Goal: Task Accomplishment & Management: Use online tool/utility

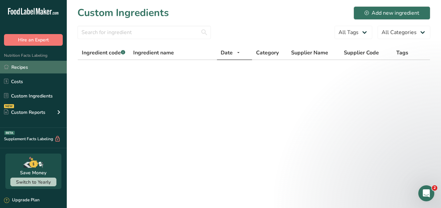
click at [20, 65] on link "Recipes" at bounding box center [33, 67] width 67 height 13
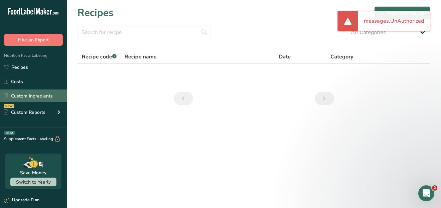
click at [22, 94] on link "Custom Ingredients" at bounding box center [33, 96] width 67 height 13
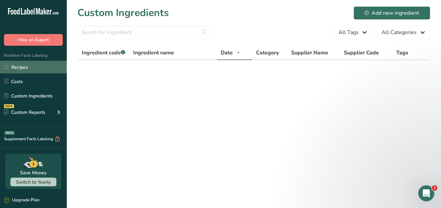
click at [24, 68] on link "Recipes" at bounding box center [33, 67] width 67 height 13
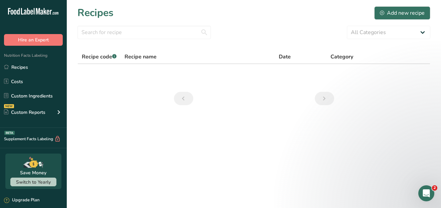
click at [44, 11] on icon ".a-20{fill:#fff;}" at bounding box center [40, 13] width 65 height 10
click at [24, 96] on link "Custom Ingredients" at bounding box center [33, 96] width 67 height 13
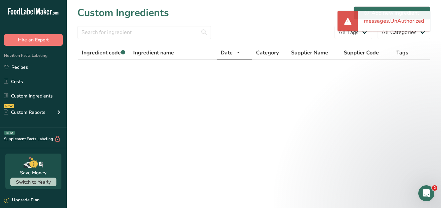
click at [375, 20] on div "messages.UnAuthorized" at bounding box center [394, 21] width 72 height 20
click at [314, 29] on form "All Tags All Categories" at bounding box center [254, 34] width 353 height 17
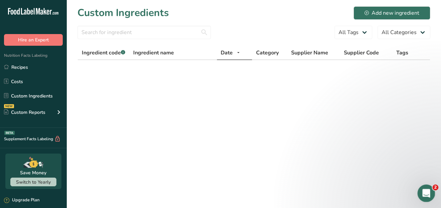
click at [437, 188] on body ".a-20{fill:#fff;} Hire an Expert Nutrition Facts Labeling Recipes Costs Custom …" at bounding box center [220, 104] width 441 height 208
click at [426, 192] on icon "Open Intercom Messenger" at bounding box center [425, 192] width 11 height 11
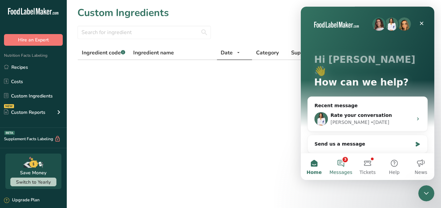
click at [342, 161] on button "3 Messages" at bounding box center [340, 166] width 27 height 27
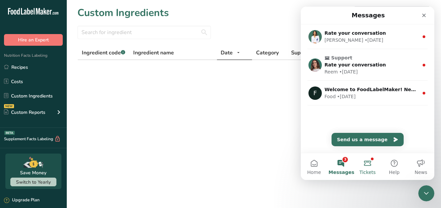
click at [366, 162] on button "Tickets" at bounding box center [367, 166] width 27 height 27
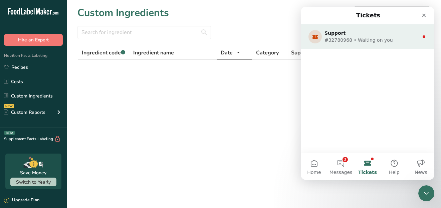
click at [349, 33] on div "Support" at bounding box center [366, 33] width 84 height 7
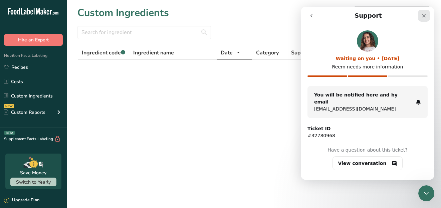
click at [425, 15] on icon "Close" at bounding box center [423, 15] width 5 height 5
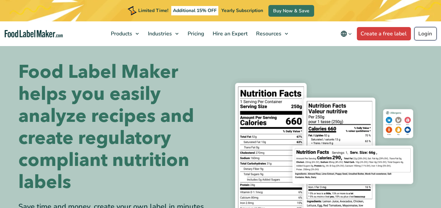
click at [426, 34] on link "Login" at bounding box center [426, 33] width 22 height 13
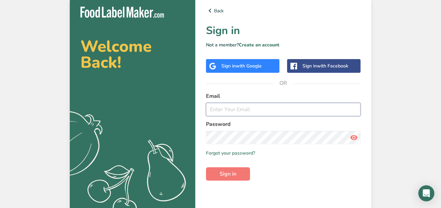
type input "[EMAIL_ADDRESS][DOMAIN_NAME]"
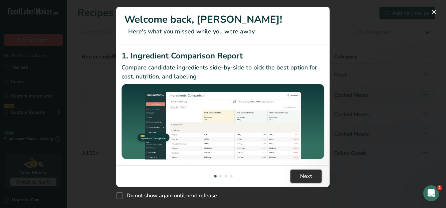
click at [301, 178] on span "Next" at bounding box center [306, 176] width 12 height 8
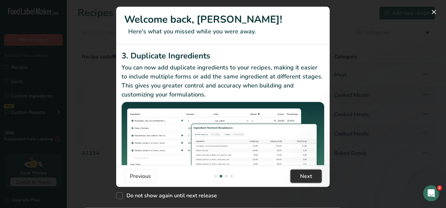
click at [301, 177] on span "Next" at bounding box center [306, 176] width 12 height 8
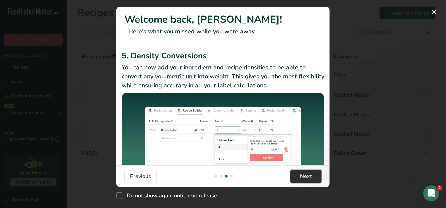
click at [301, 177] on span "Next" at bounding box center [306, 176] width 12 height 8
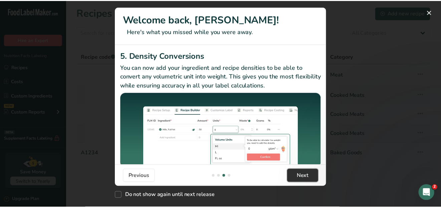
scroll to position [0, 642]
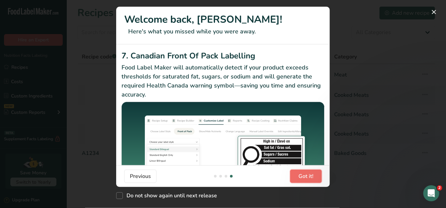
click at [301, 177] on span "Got it!" at bounding box center [306, 176] width 15 height 8
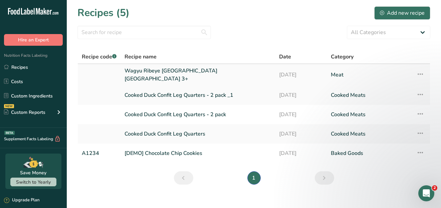
click at [168, 76] on link "Wagyu Ribeye [GEOGRAPHIC_DATA] [GEOGRAPHIC_DATA] 3+" at bounding box center [198, 75] width 147 height 16
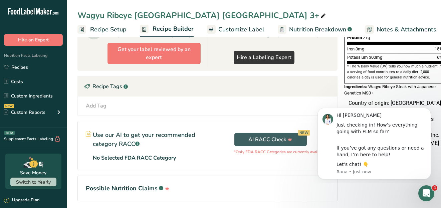
scroll to position [206, 0]
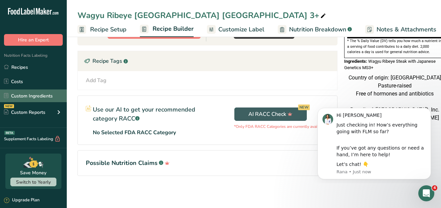
click at [21, 99] on link "Custom Ingredients" at bounding box center [33, 96] width 67 height 13
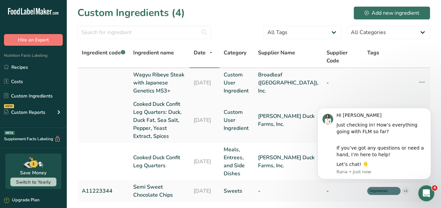
click at [151, 71] on link "Wagyu Ribeye Steak with Japanese Genetics MS3+" at bounding box center [159, 83] width 52 height 24
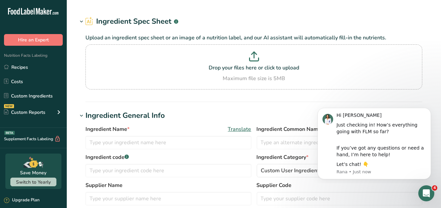
type input "Wagyu Ribeye Steak with Japanese Genetics MS3+"
type input "Broadleaf ([GEOGRAPHIC_DATA]), Inc."
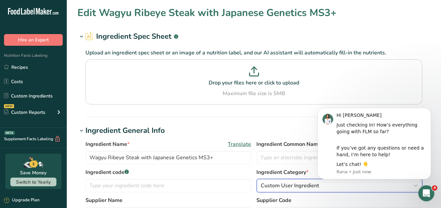
click at [416, 185] on icon "button" at bounding box center [416, 186] width 8 height 12
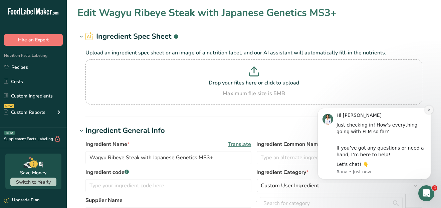
click at [429, 109] on icon "Dismiss notification" at bounding box center [429, 109] width 2 height 2
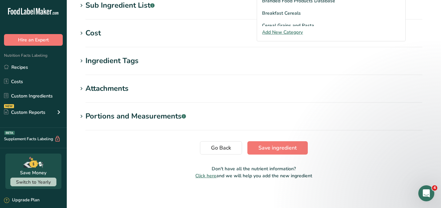
scroll to position [200, 0]
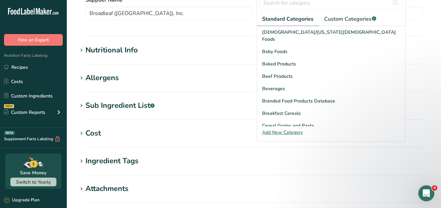
click at [89, 49] on div "Nutritional Info" at bounding box center [112, 50] width 52 height 11
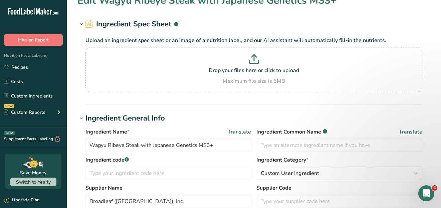
scroll to position [0, 0]
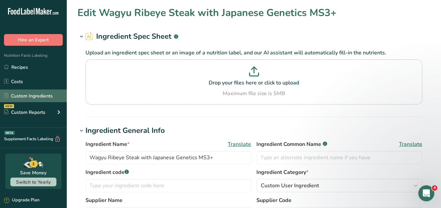
click at [22, 95] on link "Custom Ingredients" at bounding box center [33, 96] width 67 height 13
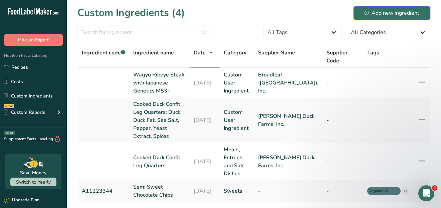
click at [388, 11] on div "Add new ingredient" at bounding box center [392, 13] width 55 height 8
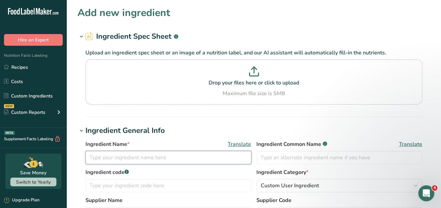
click at [101, 156] on input "text" at bounding box center [169, 157] width 166 height 13
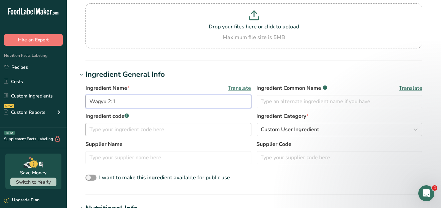
scroll to position [67, 0]
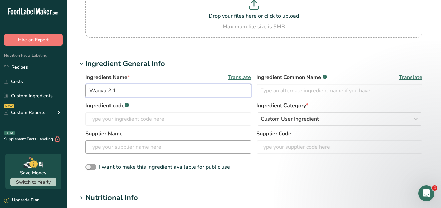
type input "Wagyu 2:1"
click at [104, 148] on input "text" at bounding box center [169, 146] width 166 height 13
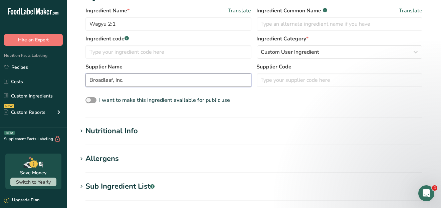
scroll to position [167, 0]
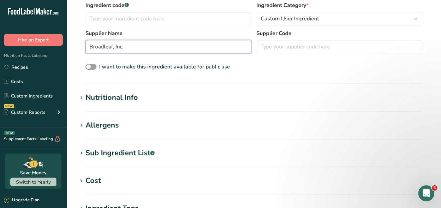
type input "Broadleaf, Inc."
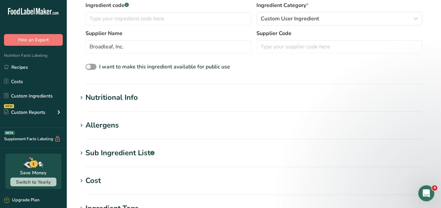
click at [82, 96] on icon at bounding box center [82, 97] width 6 height 9
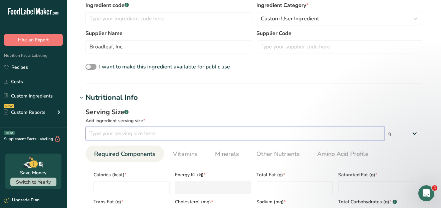
click at [102, 132] on input "number" at bounding box center [235, 133] width 299 height 13
type input "8"
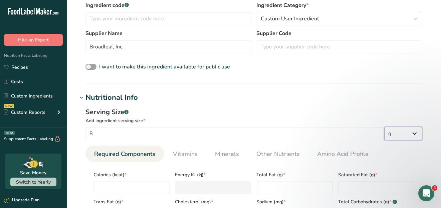
click at [418, 133] on select "g kg mg mcg lb oz l mL fl oz tbsp tsp cup qt gallon" at bounding box center [404, 133] width 38 height 13
select select "5"
click at [385, 127] on select "g kg mg mcg lb oz l mL fl oz tbsp tsp cup qt gallon" at bounding box center [404, 133] width 38 height 13
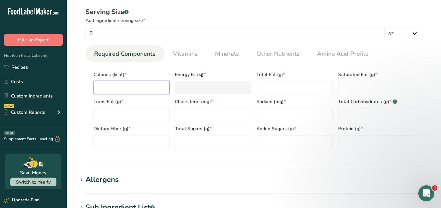
click at [113, 90] on input "number" at bounding box center [132, 87] width 76 height 13
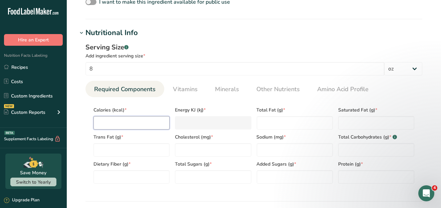
scroll to position [234, 0]
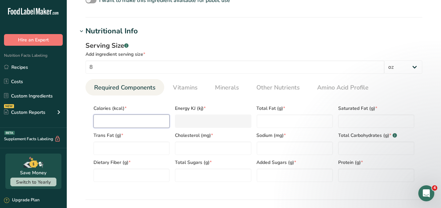
type input "6"
type KJ "25.1"
type input "65"
type KJ "272"
type input "655"
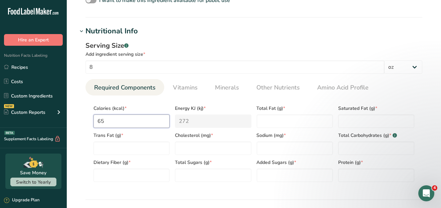
type KJ "2740.5"
type input "655"
click at [299, 122] on Fat "number" at bounding box center [295, 121] width 76 height 13
type Fat "8"
click at [348, 121] on Fat "number" at bounding box center [376, 121] width 76 height 13
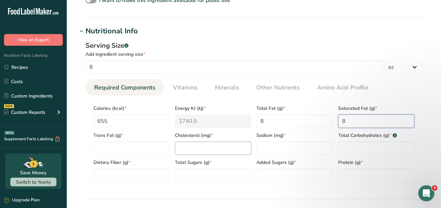
type Fat "8"
click at [199, 146] on input "number" at bounding box center [213, 148] width 76 height 13
type input "143"
click at [277, 145] on input "number" at bounding box center [295, 148] width 76 height 13
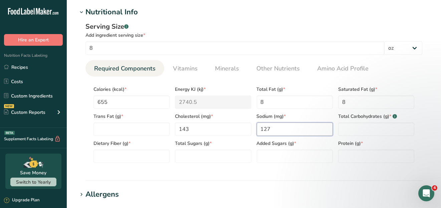
scroll to position [267, 0]
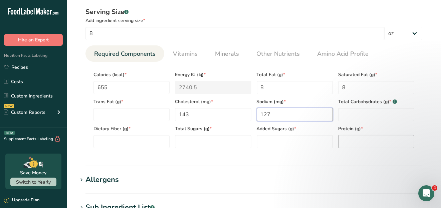
type input "127"
click at [359, 142] on input "number" at bounding box center [376, 141] width 76 height 13
type input "35"
drag, startPoint x: 382, startPoint y: 106, endPoint x: 381, endPoint y: 110, distance: 4.4
click at [382, 106] on div "Total Carbohydrates (g) * .a-a{fill:#347362;}.b-a{fill:#fff;}" at bounding box center [377, 107] width 82 height 27
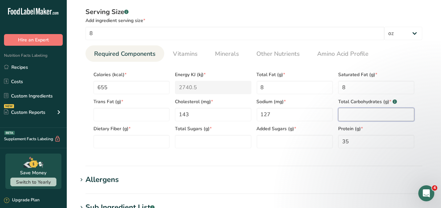
click at [360, 113] on Carbohydrates "number" at bounding box center [376, 114] width 76 height 13
type Carbohydrates "0"
click at [116, 140] on Fiber "number" at bounding box center [132, 141] width 76 height 13
type Fiber "0"
click at [205, 140] on Sugars "number" at bounding box center [213, 141] width 76 height 13
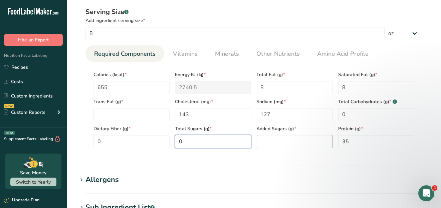
type Sugars "0"
click at [276, 142] on Sugars "number" at bounding box center [295, 141] width 76 height 13
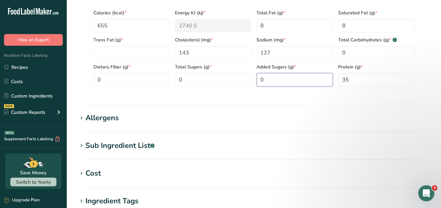
scroll to position [334, 0]
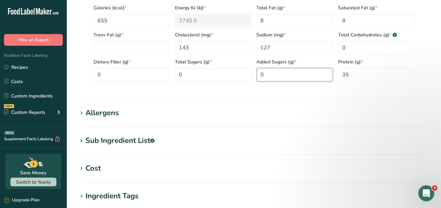
type Sugars "0"
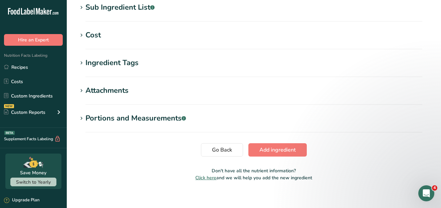
scroll to position [468, 0]
click at [82, 117] on icon at bounding box center [82, 118] width 6 height 9
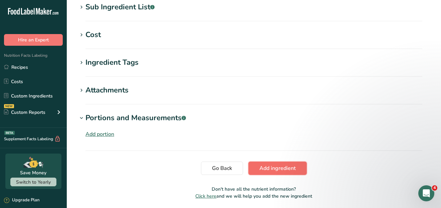
click at [275, 168] on span "Add ingredient" at bounding box center [278, 168] width 36 height 8
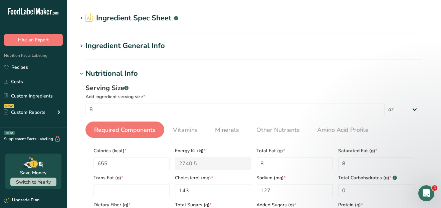
scroll to position [0, 0]
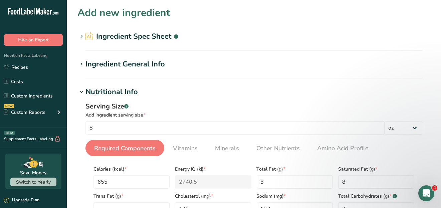
click at [128, 63] on div "Ingredient General Info" at bounding box center [126, 64] width 80 height 11
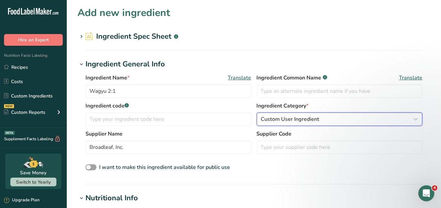
click at [285, 118] on span "Custom User Ingredient" at bounding box center [290, 119] width 58 height 8
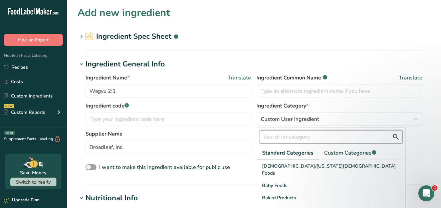
click at [292, 135] on input "text" at bounding box center [331, 136] width 143 height 13
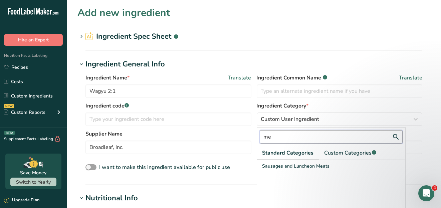
type input "m"
type input "Meat"
click at [248, 135] on label "Supplier Name" at bounding box center [169, 134] width 166 height 8
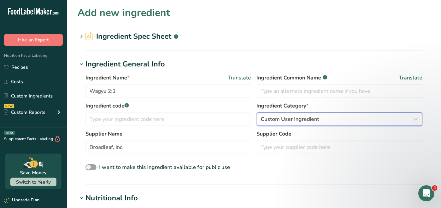
click at [298, 121] on span "Custom User Ingredient" at bounding box center [290, 119] width 58 height 8
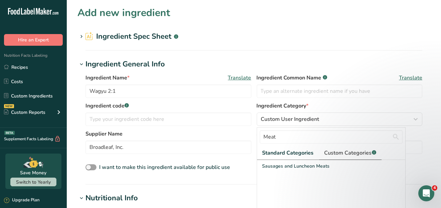
click at [348, 151] on span "Custom Categories .a-a{fill:#347362;}.b-a{fill:#fff;}" at bounding box center [351, 153] width 52 height 8
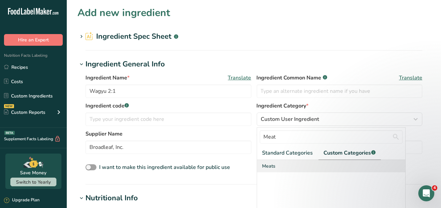
click at [269, 165] on span "Meats" at bounding box center [269, 166] width 13 height 7
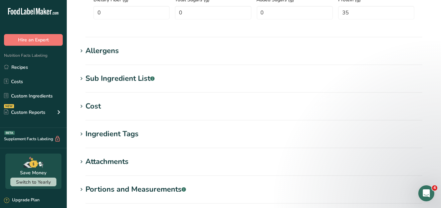
scroll to position [367, 0]
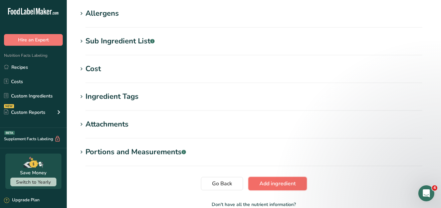
click at [283, 181] on span "Add ingredient" at bounding box center [278, 184] width 36 height 8
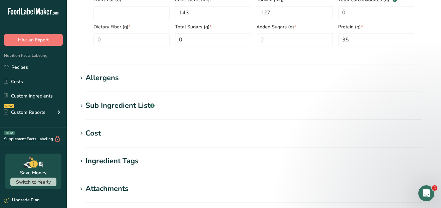
scroll to position [193, 0]
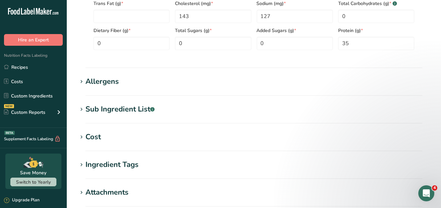
click at [81, 108] on icon at bounding box center [82, 109] width 6 height 9
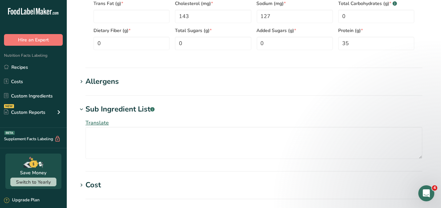
click at [81, 83] on icon at bounding box center [82, 81] width 6 height 9
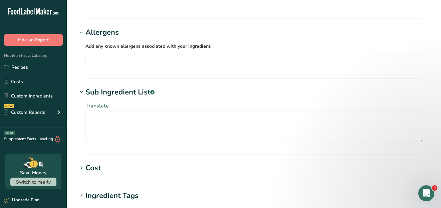
scroll to position [326, 0]
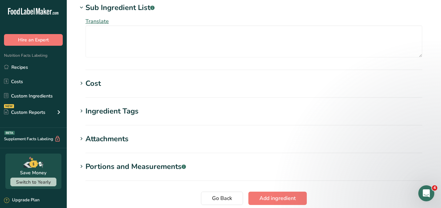
click at [83, 83] on icon at bounding box center [82, 83] width 6 height 9
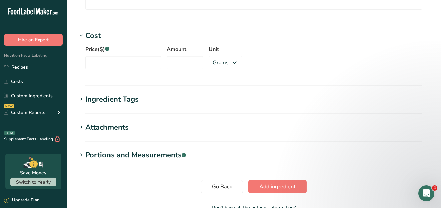
scroll to position [416, 0]
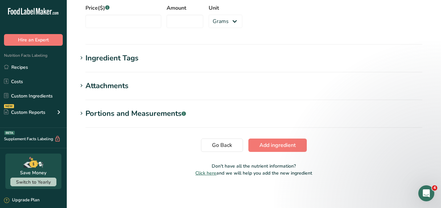
click at [83, 59] on icon at bounding box center [82, 57] width 6 height 9
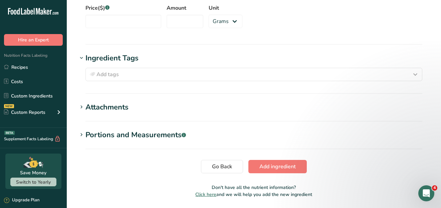
click at [83, 107] on icon at bounding box center [82, 107] width 6 height 9
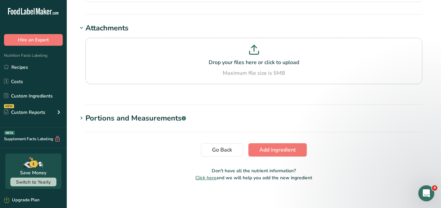
scroll to position [499, 0]
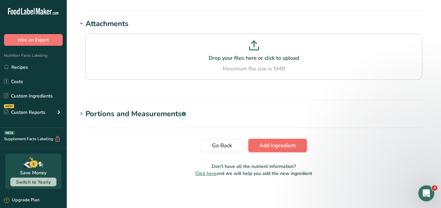
click at [271, 144] on span "Add ingredient" at bounding box center [278, 146] width 36 height 8
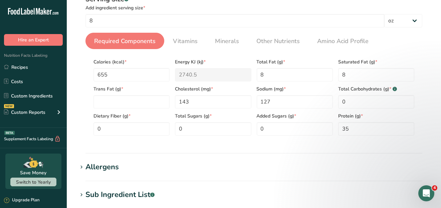
scroll to position [86, 0]
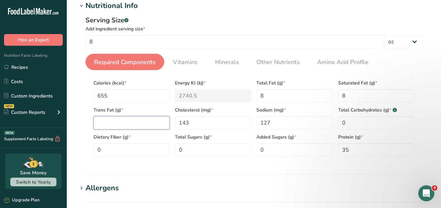
click at [111, 123] on Fat "number" at bounding box center [132, 122] width 76 height 13
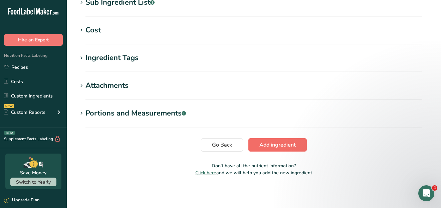
type Fat "0"
click at [276, 147] on span "Add ingredient" at bounding box center [278, 145] width 36 height 8
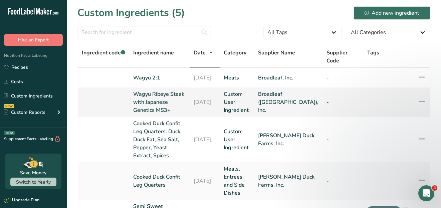
click at [144, 94] on link "Wagyu Ribeye Steak with Japanese Genetics MS3+" at bounding box center [159, 102] width 52 height 24
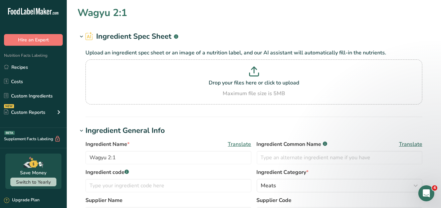
type input "Wagyu Ribeye Steak with Japanese Genetics MS3+"
type input "Broadleaf ([GEOGRAPHIC_DATA]), Inc."
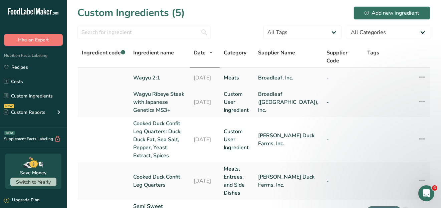
click at [146, 74] on link "Wagyu 2:1" at bounding box center [159, 78] width 52 height 8
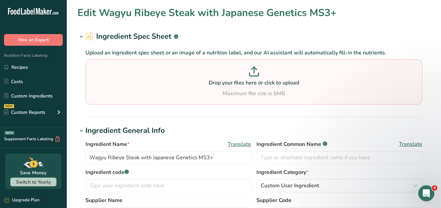
type input "Wagyu 2:1"
type input "Broadleaf, Inc."
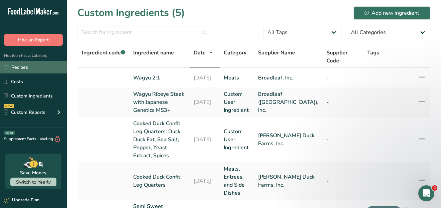
click at [17, 69] on link "Recipes" at bounding box center [33, 67] width 67 height 13
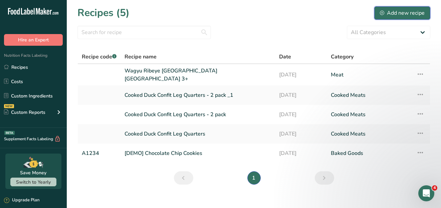
click at [385, 11] on div "Add new recipe" at bounding box center [402, 13] width 45 height 8
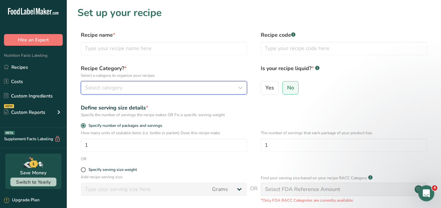
click at [98, 89] on span "Select category" at bounding box center [103, 88] width 37 height 8
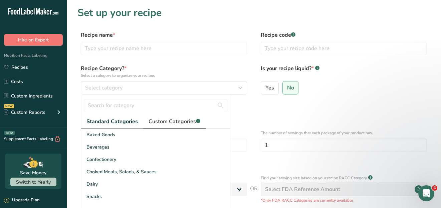
click at [159, 121] on span "Custom Categories .a-a{fill:#347362;}.b-a{fill:#fff;}" at bounding box center [175, 122] width 52 height 8
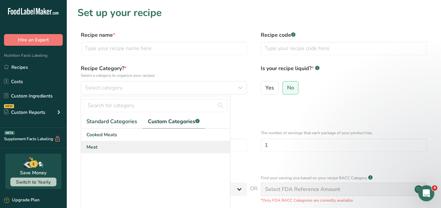
click at [95, 146] on span "Meat" at bounding box center [92, 147] width 11 height 7
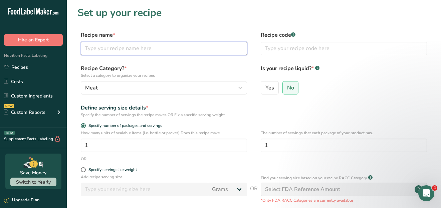
click at [120, 47] on input "text" at bounding box center [164, 48] width 166 height 13
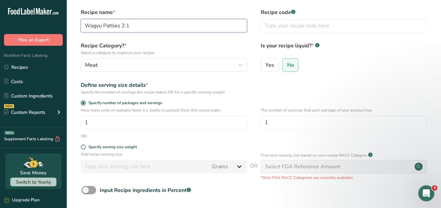
scroll to position [33, 0]
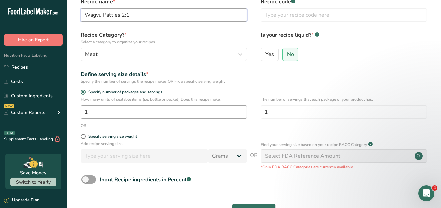
type input "Wagyu Patties 2:1"
drag, startPoint x: 95, startPoint y: 113, endPoint x: 82, endPoint y: 113, distance: 13.7
click at [82, 113] on input "1" at bounding box center [164, 111] width 166 height 13
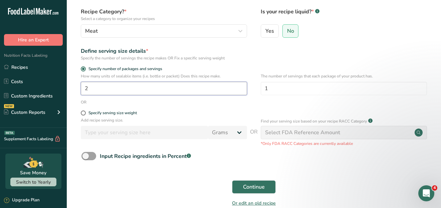
scroll to position [92, 0]
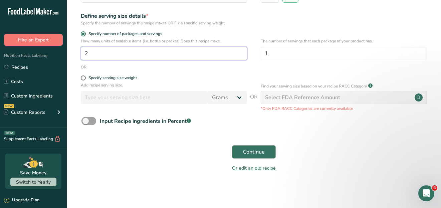
type input "2"
click at [264, 149] on span "Continue" at bounding box center [254, 152] width 22 height 8
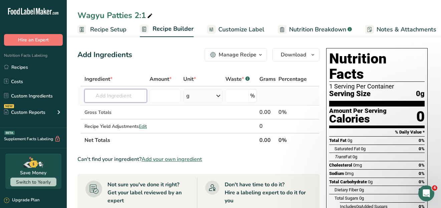
click at [115, 95] on input "text" at bounding box center [116, 95] width 62 height 13
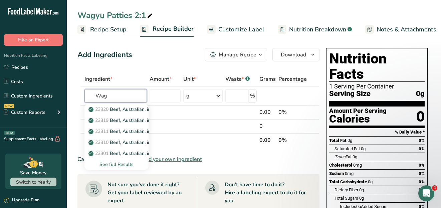
type input "Wag"
type input "W"
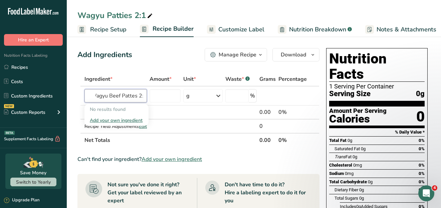
scroll to position [0, 8]
type input "Wagyu Beef Pattes 2:1"
click at [111, 95] on input "text" at bounding box center [116, 95] width 62 height 13
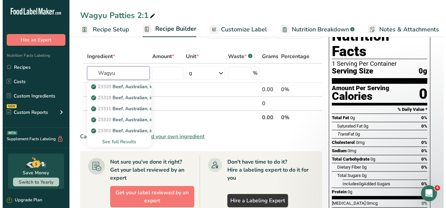
scroll to position [33, 0]
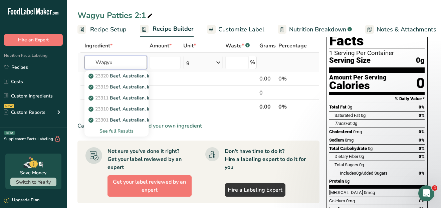
type input "Wagyu"
click at [121, 130] on div "See full Results" at bounding box center [116, 131] width 53 height 7
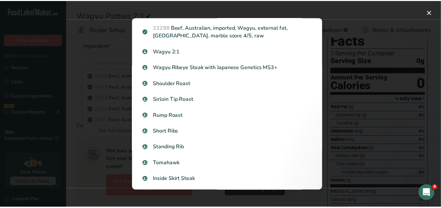
scroll to position [468, 0]
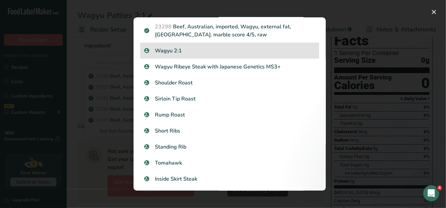
click at [178, 51] on p "Wagyu 2:1" at bounding box center [229, 51] width 171 height 8
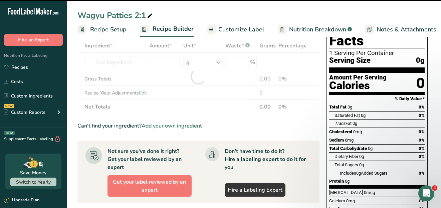
type input "0"
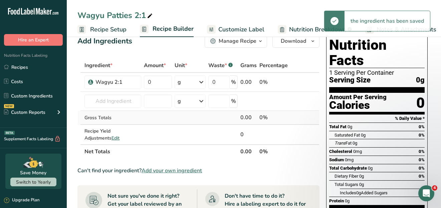
scroll to position [0, 0]
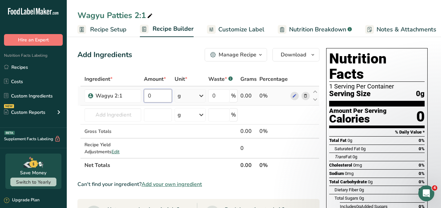
drag, startPoint x: 161, startPoint y: 98, endPoint x: 143, endPoint y: 98, distance: 17.7
click at [143, 98] on td "0" at bounding box center [158, 96] width 31 height 19
type input "16"
click at [202, 95] on div "Ingredient * Amount * Unit * Waste * .a-a{fill:#347362;}.b-a{fill:#fff;} Grams …" at bounding box center [199, 122] width 242 height 100
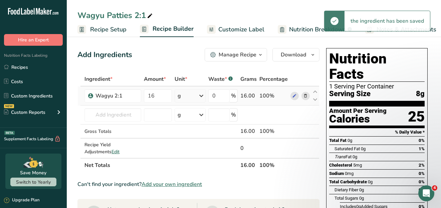
click at [202, 95] on icon at bounding box center [201, 96] width 8 height 12
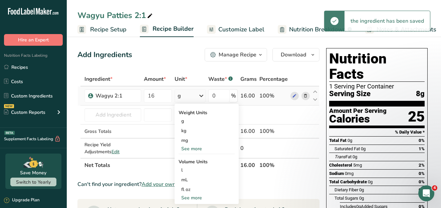
click at [194, 145] on div "See more" at bounding box center [207, 148] width 56 height 7
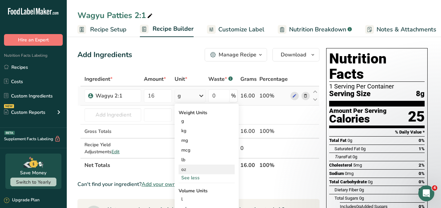
click at [189, 170] on div "oz" at bounding box center [207, 170] width 56 height 10
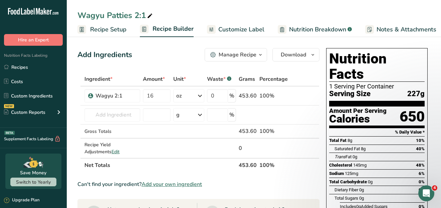
click at [241, 28] on span "Customize Label" at bounding box center [242, 29] width 46 height 9
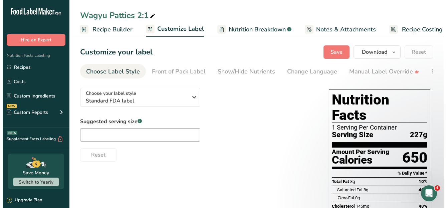
scroll to position [0, 73]
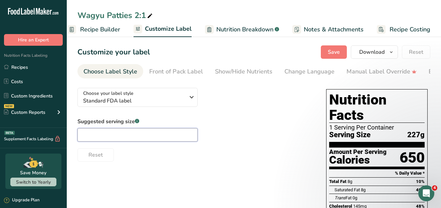
click at [85, 137] on input "text" at bounding box center [138, 134] width 120 height 13
type input "2"
click at [213, 132] on div "Suggested serving size .a-a{fill:#347362;}.b-a{fill:#fff;} 2 Reset" at bounding box center [196, 140] width 236 height 44
drag, startPoint x: 114, startPoint y: 136, endPoint x: 75, endPoint y: 136, distance: 38.4
click at [75, 137] on section "Customize your label Save Download Choose what to show on your downloaded label…" at bounding box center [254, 188] width 375 height 307
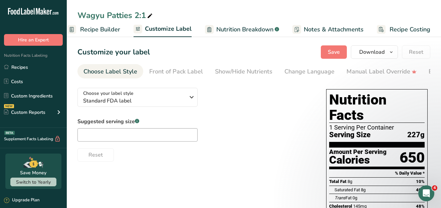
click at [109, 30] on span "Recipe Builder" at bounding box center [100, 29] width 40 height 9
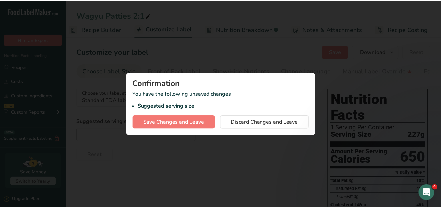
scroll to position [0, 64]
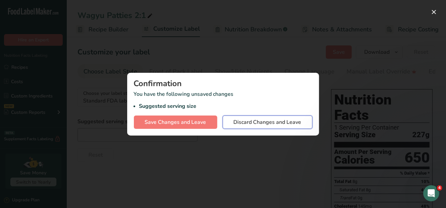
click at [239, 121] on span "Discard Changes and Leave" at bounding box center [268, 122] width 68 height 8
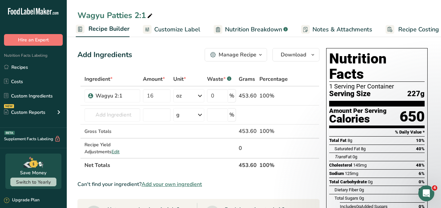
click at [169, 31] on span "Customize Label" at bounding box center [177, 29] width 46 height 9
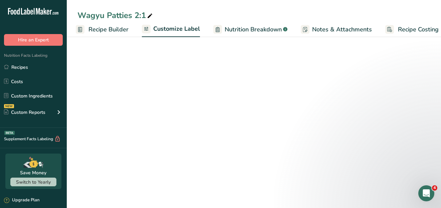
scroll to position [0, 73]
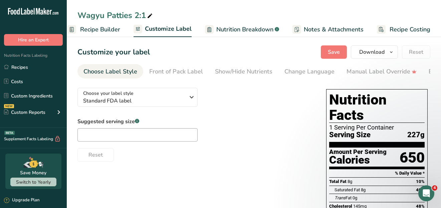
click at [102, 29] on span "Recipe Builder" at bounding box center [100, 29] width 40 height 9
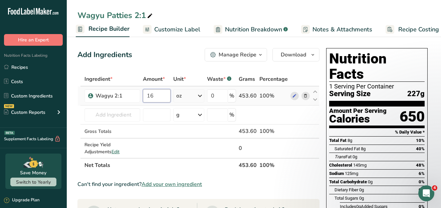
click at [158, 96] on input "16" at bounding box center [157, 95] width 28 height 13
drag, startPoint x: 158, startPoint y: 96, endPoint x: 141, endPoint y: 97, distance: 16.8
click at [141, 97] on tr "Wagyu 2:1 16 oz Weight Units g kg mg See more Volume Units l Volume units requi…" at bounding box center [199, 96] width 242 height 19
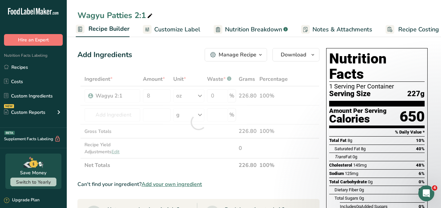
click at [185, 58] on div "Add Ingredients Manage Recipe Delete Recipe Duplicate Recipe Scale Recipe Save …" at bounding box center [199, 54] width 242 height 13
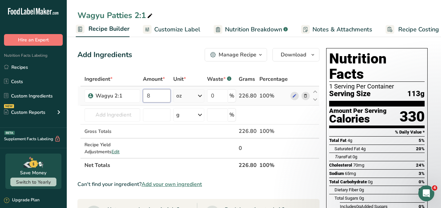
click at [154, 96] on input "8" at bounding box center [157, 95] width 28 height 13
drag, startPoint x: 162, startPoint y: 97, endPoint x: 142, endPoint y: 97, distance: 19.7
click at [142, 97] on td "8" at bounding box center [157, 96] width 30 height 19
click at [172, 59] on div "Add Ingredients Manage Recipe Delete Recipe Duplicate Recipe Scale Recipe Save …" at bounding box center [199, 54] width 242 height 13
drag, startPoint x: 158, startPoint y: 97, endPoint x: 145, endPoint y: 93, distance: 14.4
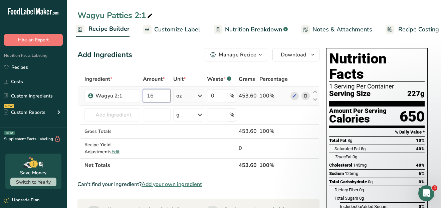
click at [143, 95] on td "16" at bounding box center [157, 96] width 30 height 19
type input "8"
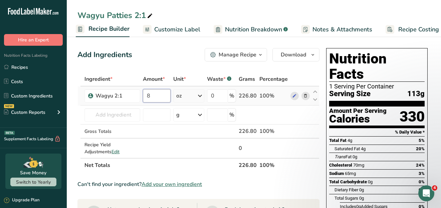
drag, startPoint x: 155, startPoint y: 96, endPoint x: 143, endPoint y: 98, distance: 12.3
click at [143, 98] on td "8" at bounding box center [157, 96] width 30 height 19
click at [243, 30] on span "Nutrition Breakdown" at bounding box center [253, 29] width 57 height 9
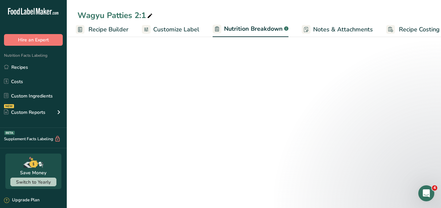
scroll to position [0, 73]
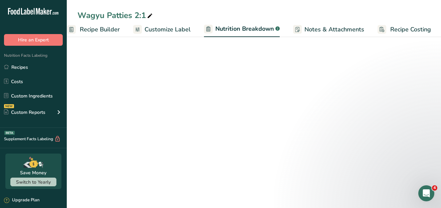
select select "Calories"
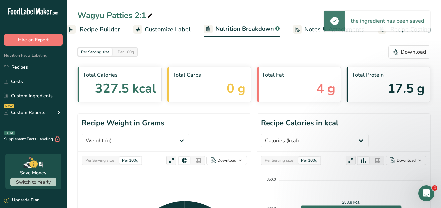
click at [172, 33] on span "Customize Label" at bounding box center [168, 29] width 46 height 9
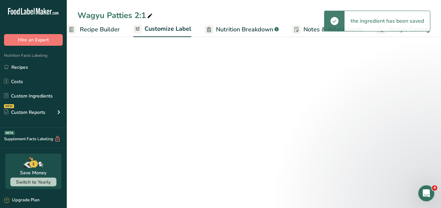
scroll to position [0, 73]
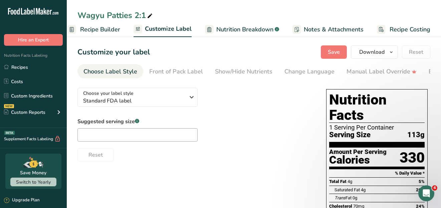
click at [306, 11] on div "Wagyu Patties 2:1" at bounding box center [254, 15] width 375 height 12
click at [311, 32] on span "Notes & Attachments" at bounding box center [334, 29] width 60 height 9
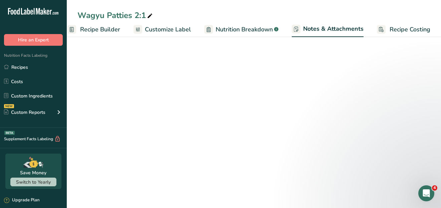
scroll to position [0, 73]
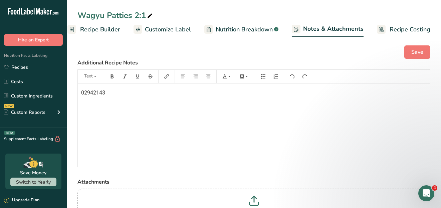
drag, startPoint x: 114, startPoint y: 92, endPoint x: 70, endPoint y: 90, distance: 44.2
click at [70, 90] on div "Save Additional Recipe Notes Text 02942143 Attachments Drop your files here or …" at bounding box center [254, 148] width 375 height 227
click at [243, 31] on span "Nutrition Breakdown" at bounding box center [244, 29] width 57 height 9
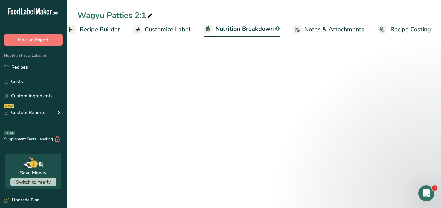
select select "Calories"
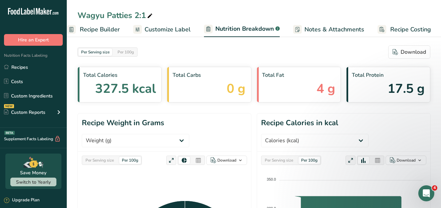
click at [185, 29] on span "Customize Label" at bounding box center [168, 29] width 46 height 9
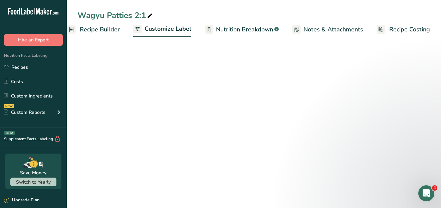
scroll to position [0, 73]
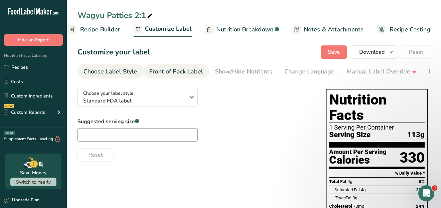
click at [178, 73] on div "Front of Pack Label" at bounding box center [176, 71] width 54 height 9
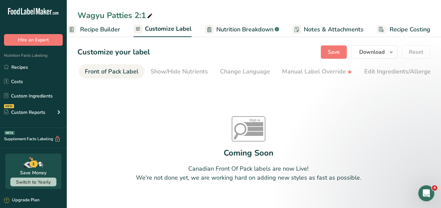
scroll to position [0, 65]
click at [115, 72] on div "Front of Pack Label" at bounding box center [112, 71] width 54 height 9
click at [104, 29] on span "Recipe Builder" at bounding box center [100, 29] width 40 height 9
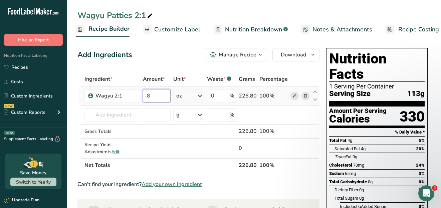
click at [155, 95] on input "8" at bounding box center [157, 95] width 28 height 13
drag, startPoint x: 152, startPoint y: 95, endPoint x: 145, endPoint y: 96, distance: 6.7
click at [145, 96] on input "8" at bounding box center [157, 95] width 28 height 13
click at [198, 58] on div "Add Ingredients Manage Recipe Delete Recipe Duplicate Recipe Scale Recipe Save …" at bounding box center [199, 54] width 242 height 13
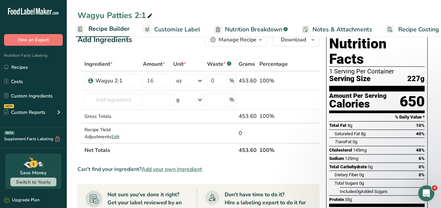
scroll to position [0, 0]
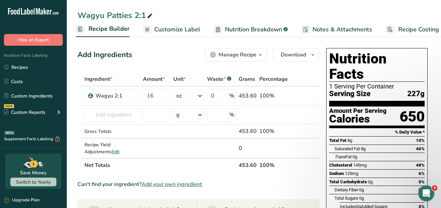
click at [243, 54] on div "Manage Recipe" at bounding box center [238, 55] width 38 height 8
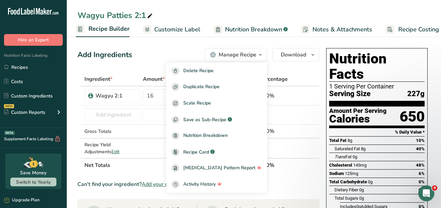
click at [243, 54] on div "Manage Recipe" at bounding box center [238, 55] width 38 height 8
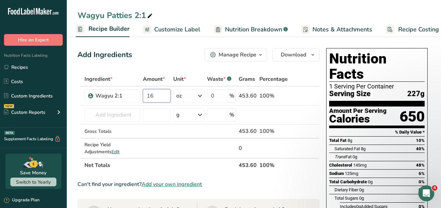
drag, startPoint x: 154, startPoint y: 95, endPoint x: 153, endPoint y: 79, distance: 15.4
click at [146, 92] on input "16" at bounding box center [157, 95] width 28 height 13
drag, startPoint x: 159, startPoint y: 96, endPoint x: 132, endPoint y: 96, distance: 27.1
click at [132, 96] on tr "Wagyu 2:1 32 oz Weight Units g kg mg See more Volume Units l Volume units requi…" at bounding box center [199, 96] width 242 height 19
type input "16"
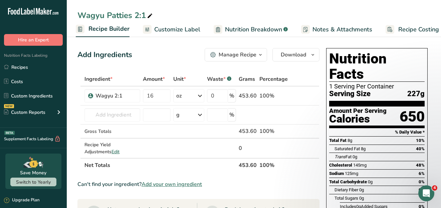
click at [173, 29] on span "Customize Label" at bounding box center [177, 29] width 46 height 9
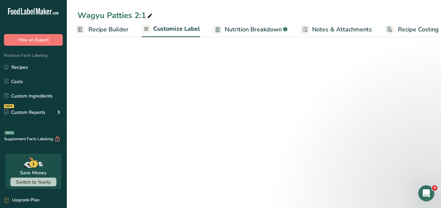
scroll to position [0, 73]
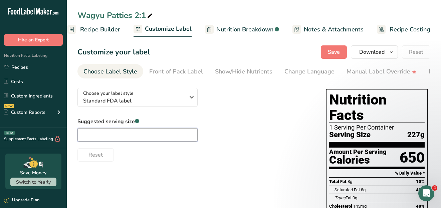
click at [118, 133] on input "text" at bounding box center [138, 134] width 120 height 13
click at [180, 72] on div "Front of Pack Label" at bounding box center [176, 71] width 54 height 9
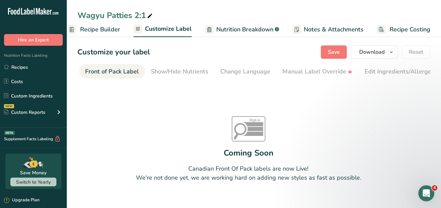
scroll to position [0, 65]
click at [243, 74] on div "Change Language" at bounding box center [245, 71] width 50 height 9
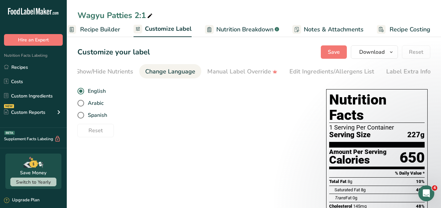
scroll to position [0, 140]
click at [251, 71] on div "Manual Label Override" at bounding box center [242, 71] width 70 height 9
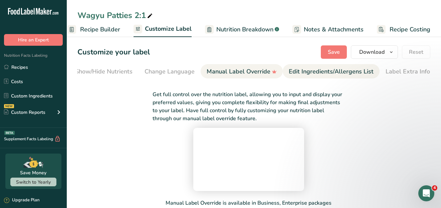
click at [308, 69] on div "Edit Ingredients/Allergens List" at bounding box center [331, 71] width 85 height 9
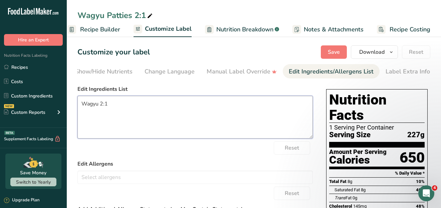
drag, startPoint x: 113, startPoint y: 105, endPoint x: 77, endPoint y: 105, distance: 36.4
click at [77, 105] on section "Customize your label Save Download Choose what to show on your downloaded label…" at bounding box center [254, 188] width 375 height 307
type textarea "Wagyu Beef"
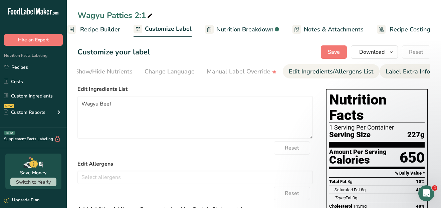
click at [395, 72] on div "Label Extra Info" at bounding box center [408, 71] width 44 height 9
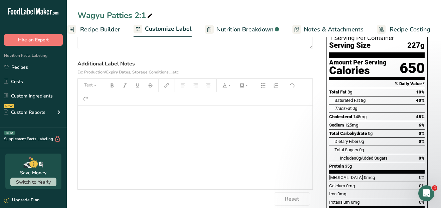
scroll to position [100, 0]
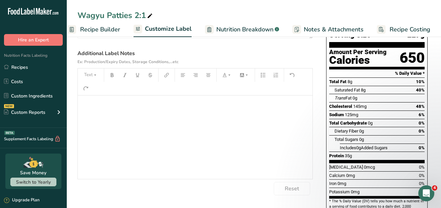
click at [94, 105] on p "﻿" at bounding box center [195, 105] width 228 height 8
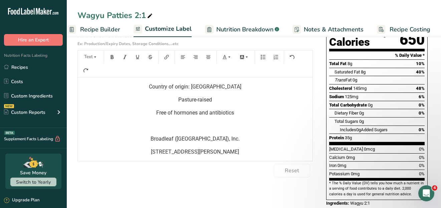
scroll to position [0, 0]
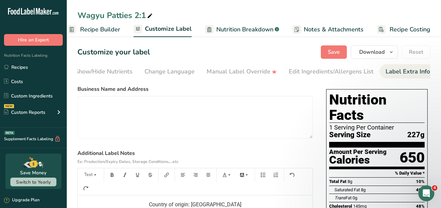
click at [264, 30] on span "Nutrition Breakdown" at bounding box center [245, 29] width 57 height 9
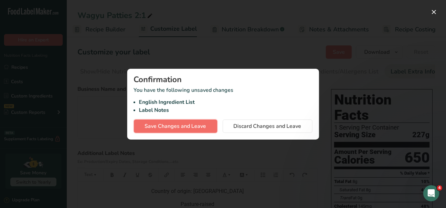
click at [197, 128] on span "Save Changes and Leave" at bounding box center [175, 126] width 61 height 8
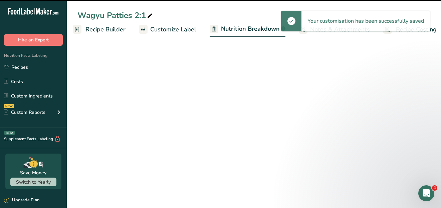
select select "Calories"
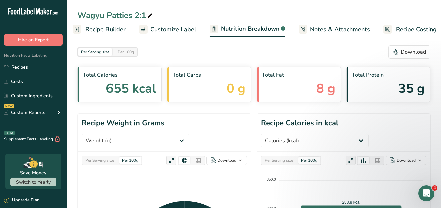
click at [243, 15] on div "Wagyu Patties 2:1" at bounding box center [254, 15] width 375 height 12
click at [330, 28] on span "Notes & Attachments" at bounding box center [340, 29] width 60 height 9
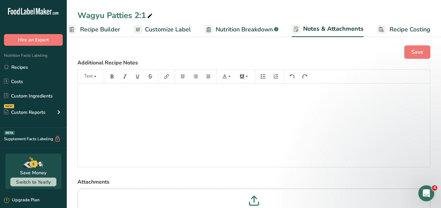
click at [395, 29] on span "Recipe Costing" at bounding box center [410, 29] width 41 height 9
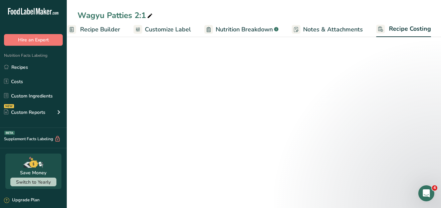
scroll to position [0, 72]
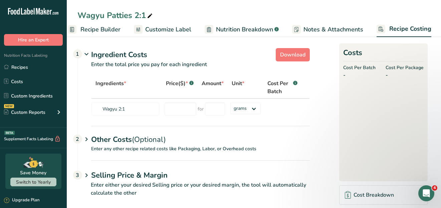
click at [101, 28] on span "Recipe Builder" at bounding box center [101, 29] width 40 height 9
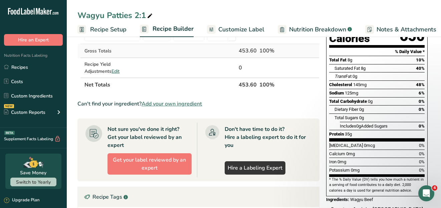
scroll to position [14, 0]
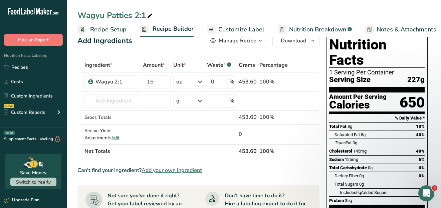
click at [106, 28] on span "Recipe Setup" at bounding box center [108, 29] width 36 height 9
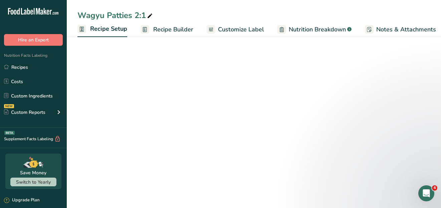
scroll to position [0, 2]
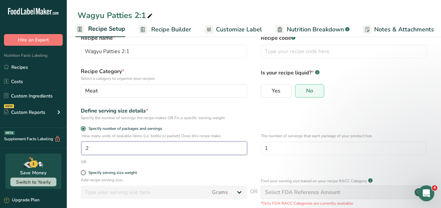
drag, startPoint x: 107, startPoint y: 145, endPoint x: 80, endPoint y: 148, distance: 27.6
click at [80, 148] on div "How many units of sealable items (i.e. bottle or packet) Does this recipe make.…" at bounding box center [254, 146] width 353 height 26
type input "1"
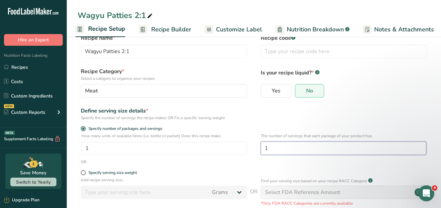
click at [283, 148] on input "1" at bounding box center [344, 148] width 166 height 13
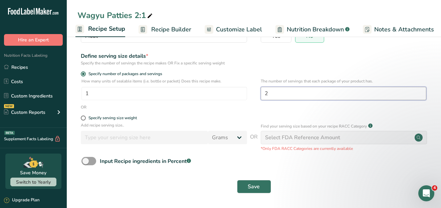
scroll to position [0, 0]
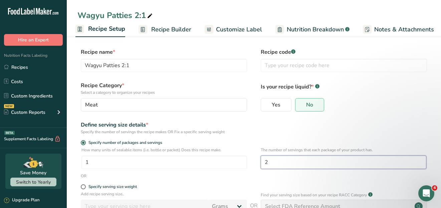
type input "2"
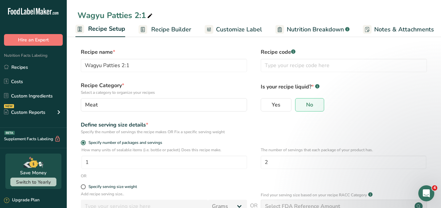
click at [162, 27] on span "Recipe Builder" at bounding box center [171, 29] width 40 height 9
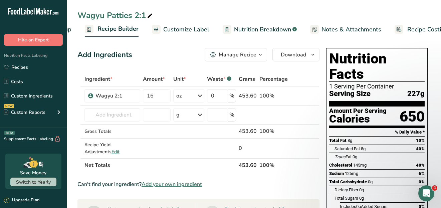
scroll to position [0, 64]
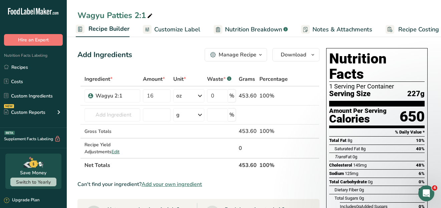
click at [121, 27] on span "Recipe Builder" at bounding box center [109, 28] width 41 height 9
click at [109, 30] on span "Recipe Builder" at bounding box center [109, 28] width 41 height 9
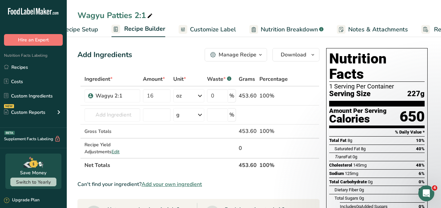
scroll to position [0, 0]
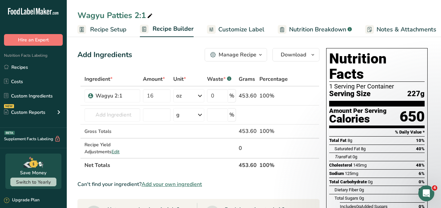
click at [97, 32] on span "Recipe Setup" at bounding box center [108, 29] width 36 height 9
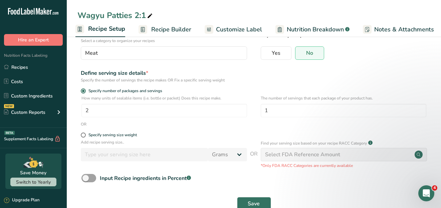
scroll to position [69, 0]
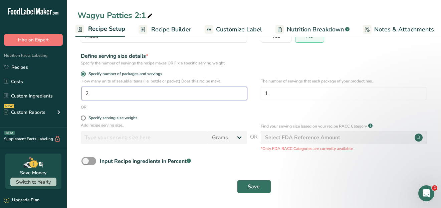
drag, startPoint x: 130, startPoint y: 96, endPoint x: 79, endPoint y: 97, distance: 51.5
click at [79, 97] on div "How many units of sealable items (i.e. bottle or packet) Does this recipe make.…" at bounding box center [254, 91] width 353 height 26
type input "1"
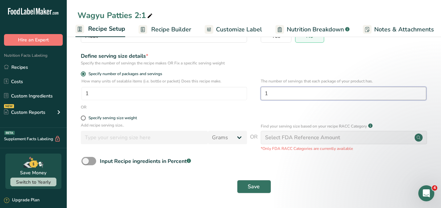
click at [315, 87] on input "1" at bounding box center [344, 93] width 166 height 13
type input "2"
click at [259, 187] on span "Save" at bounding box center [254, 187] width 12 height 8
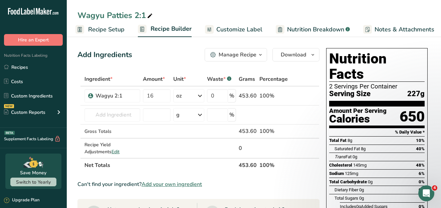
click at [226, 27] on span "Customize Label" at bounding box center [240, 29] width 46 height 9
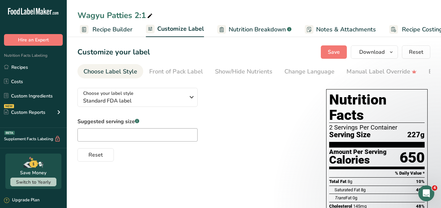
scroll to position [0, 73]
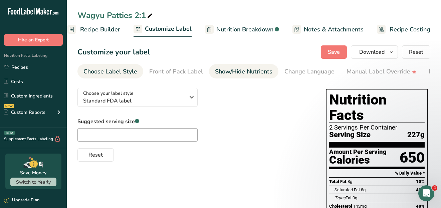
click at [232, 71] on div "Show/Hide Nutrients" at bounding box center [243, 71] width 57 height 9
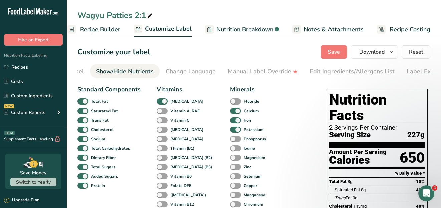
scroll to position [0, 130]
click at [162, 102] on span at bounding box center [162, 102] width 11 height 6
click at [161, 102] on input "[MEDICAL_DATA]" at bounding box center [159, 101] width 4 height 4
checkbox input "false"
click at [230, 112] on span at bounding box center [235, 111] width 11 height 6
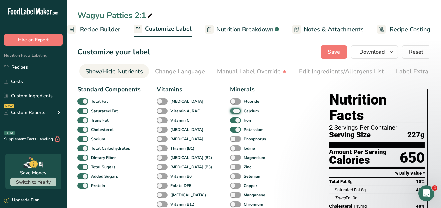
click at [230, 112] on input "Calcium" at bounding box center [232, 111] width 4 height 4
checkbox input "false"
click at [230, 121] on span at bounding box center [235, 120] width 11 height 6
click at [230, 121] on input "Iron" at bounding box center [232, 120] width 4 height 4
checkbox input "false"
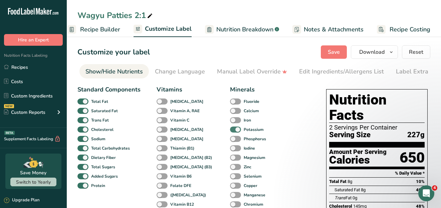
click at [230, 130] on span at bounding box center [235, 130] width 11 height 6
click at [230, 130] on input "Potassium" at bounding box center [232, 129] width 4 height 4
checkbox input "false"
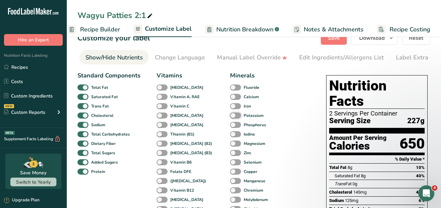
scroll to position [0, 0]
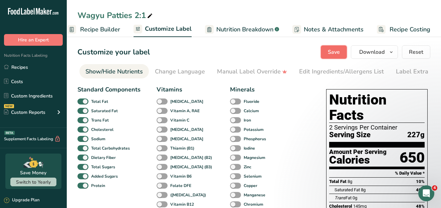
click at [338, 52] on span "Save" at bounding box center [334, 52] width 12 height 8
click at [381, 50] on span "Download" at bounding box center [372, 52] width 25 height 8
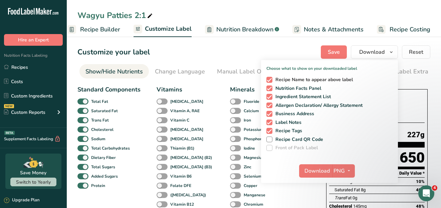
click at [270, 79] on span at bounding box center [270, 80] width 6 height 6
click at [270, 79] on input "Recipe Name to appear above label" at bounding box center [269, 80] width 4 height 4
checkbox input "false"
click at [326, 170] on span "Download" at bounding box center [317, 171] width 25 height 8
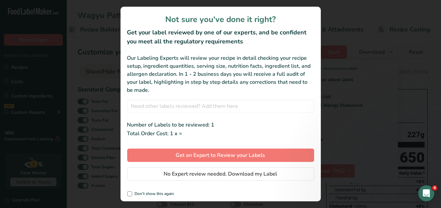
scroll to position [0, 67]
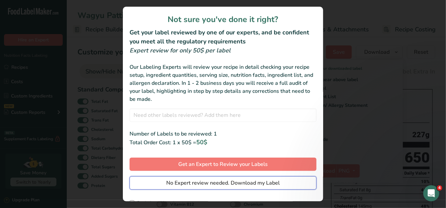
click at [232, 185] on span "No Expert review needed. Download my Label" at bounding box center [223, 183] width 114 height 8
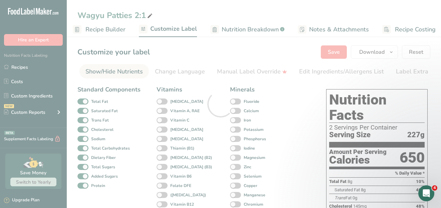
scroll to position [0, 0]
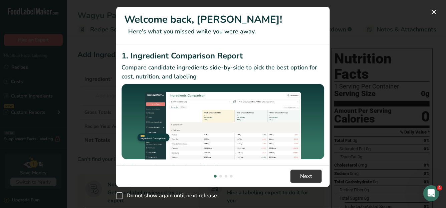
click at [120, 195] on span "New Features" at bounding box center [119, 195] width 7 height 7
click at [120, 195] on input "Do not show again until next release" at bounding box center [118, 196] width 4 height 4
checkbox input "true"
click at [436, 10] on button "New Features" at bounding box center [434, 12] width 11 height 11
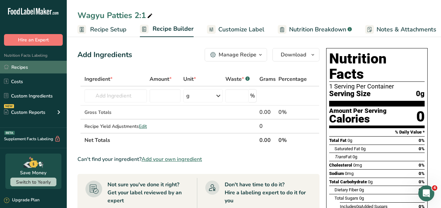
click at [21, 70] on link "Recipes" at bounding box center [33, 67] width 67 height 13
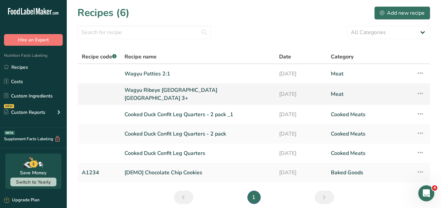
click at [169, 92] on link "Wagyu Ribeye [GEOGRAPHIC_DATA] [GEOGRAPHIC_DATA] 3+" at bounding box center [198, 94] width 147 height 16
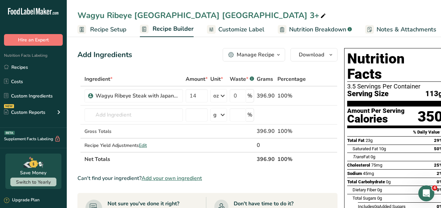
click at [228, 32] on span "Customize Label" at bounding box center [242, 29] width 46 height 9
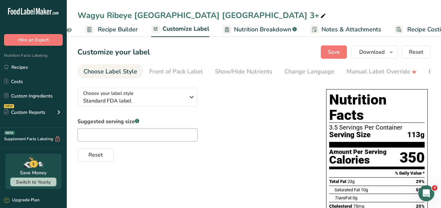
scroll to position [0, 73]
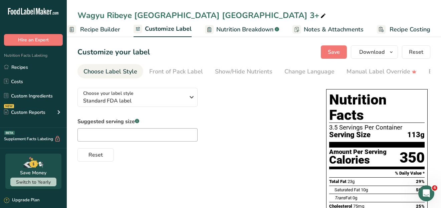
click at [173, 26] on span "Customize Label" at bounding box center [168, 28] width 47 height 9
click at [95, 29] on span "Recipe Builder" at bounding box center [100, 29] width 40 height 9
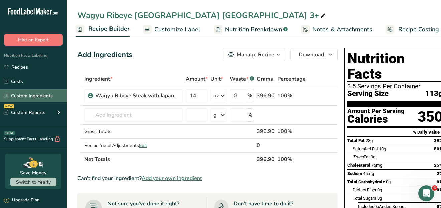
click at [18, 94] on link "Custom Ingredients" at bounding box center [33, 96] width 67 height 13
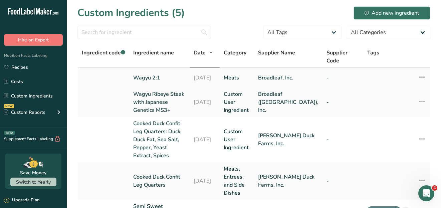
click at [150, 74] on link "Wagyu 2:1" at bounding box center [159, 78] width 52 height 8
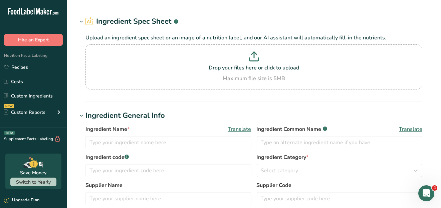
type input "Wagyu 2:1"
type input "Broadleaf, Inc."
type input "8"
select select "5"
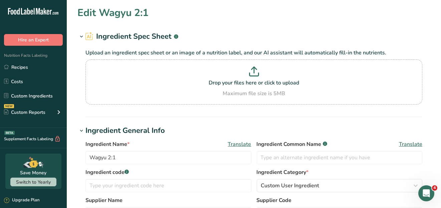
type input "655"
type KJ "2740.5"
type Fat "8"
type Fat "0"
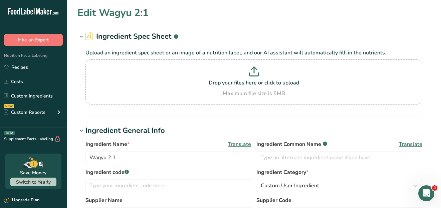
type input "143"
type input "127"
type Carbohydrates "0"
type Fiber "0"
type Sugars "0"
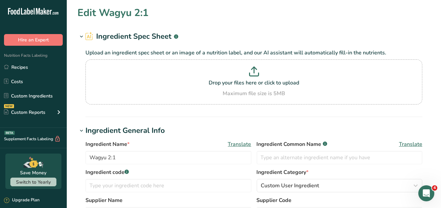
type Sugars "0"
type input "35"
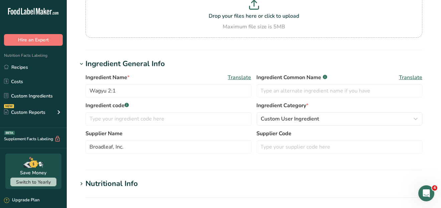
scroll to position [134, 0]
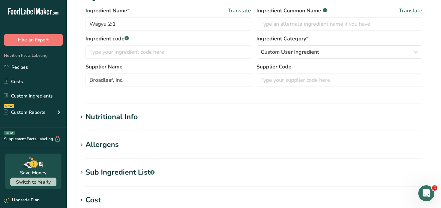
click at [95, 116] on div "Nutritional Info" at bounding box center [112, 117] width 52 height 11
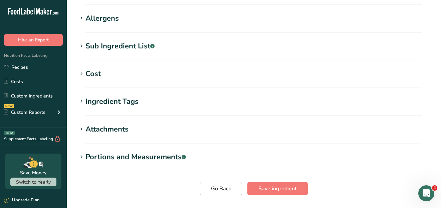
scroll to position [598, 0]
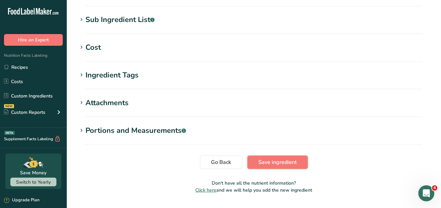
click at [286, 158] on span "Save ingredient" at bounding box center [278, 162] width 38 height 8
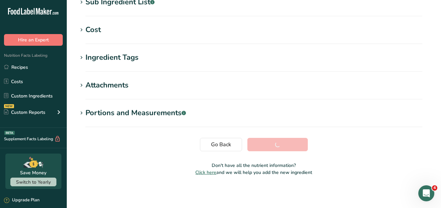
scroll to position [145, 0]
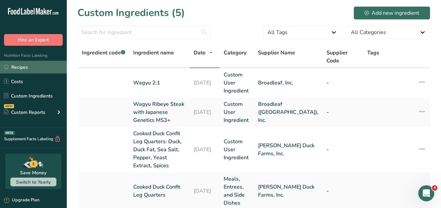
click at [22, 67] on link "Recipes" at bounding box center [33, 67] width 67 height 13
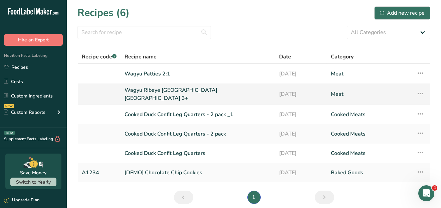
click at [156, 94] on link "Wagyu Ribeye [GEOGRAPHIC_DATA] [GEOGRAPHIC_DATA] 3+" at bounding box center [198, 94] width 147 height 16
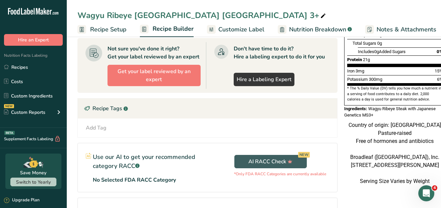
scroll to position [167, 0]
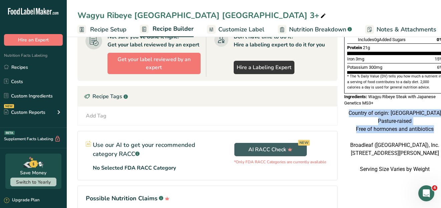
drag, startPoint x: 434, startPoint y: 112, endPoint x: 359, endPoint y: 98, distance: 76.5
click at [359, 109] on div "Country of origin: [GEOGRAPHIC_DATA] Pasture-raised Free of hormones and antibi…" at bounding box center [395, 141] width 107 height 64
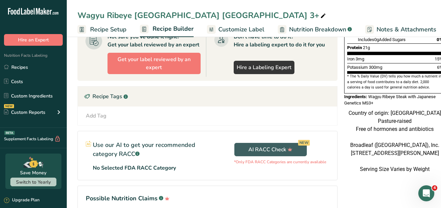
click at [181, 119] on div "Add Tag Standard Tags Custom Tags Source of Antioxidants [MEDICAL_DATA] Effect …" at bounding box center [208, 116] width 260 height 19
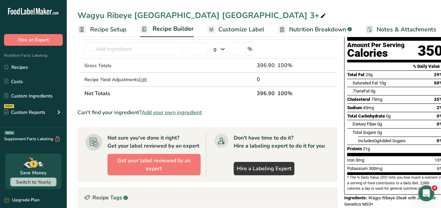
scroll to position [0, 0]
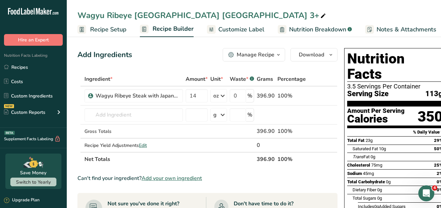
click at [235, 27] on span "Customize Label" at bounding box center [242, 29] width 46 height 9
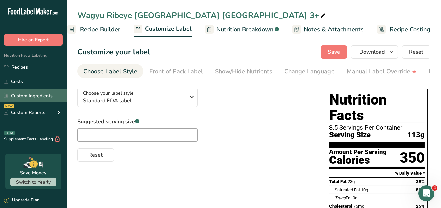
click at [15, 97] on link "Custom Ingredients" at bounding box center [33, 96] width 67 height 13
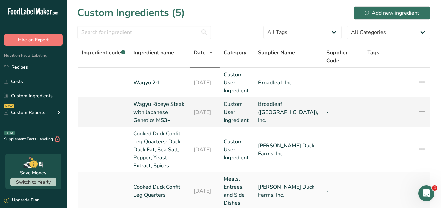
click at [160, 103] on link "Wagyu Ribeye Steak with Japanese Genetics MS3+" at bounding box center [159, 112] width 52 height 24
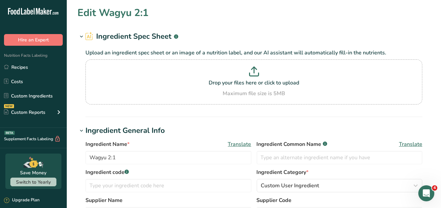
type input "Wagyu Ribeye Steak with Japanese Genetics MS3+"
type input "Broadleaf ([GEOGRAPHIC_DATA]), Inc."
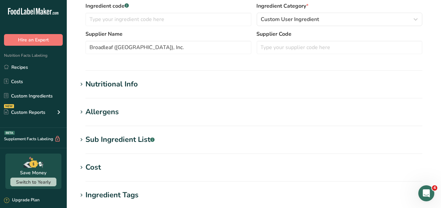
scroll to position [167, 0]
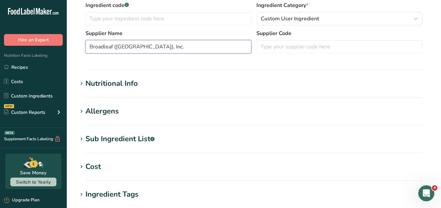
drag, startPoint x: 144, startPoint y: 48, endPoint x: 84, endPoint y: 49, distance: 59.8
click at [84, 49] on div "Ingredient Name * Translate Wagyu Ribeye Steak with Japanese Genetics MS3+ Ingr…" at bounding box center [254, 15] width 353 height 92
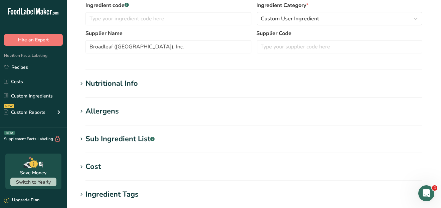
click at [97, 83] on div "Nutritional Info" at bounding box center [112, 83] width 52 height 11
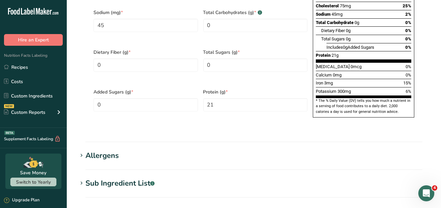
scroll to position [568, 0]
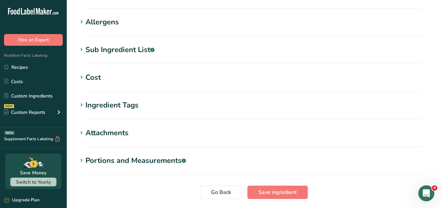
click at [166, 155] on div "Portions and Measurements .a-a{fill:#347362;}.b-a{fill:#fff;}" at bounding box center [136, 160] width 101 height 11
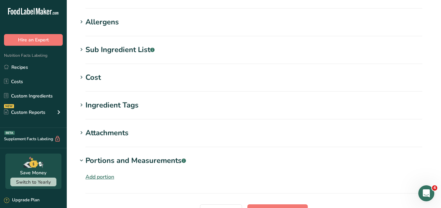
click at [112, 128] on div "Attachments" at bounding box center [107, 133] width 43 height 11
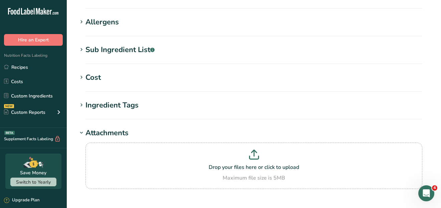
click at [124, 100] on div "Ingredient Tags" at bounding box center [112, 105] width 53 height 11
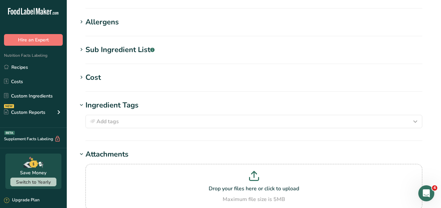
click at [108, 72] on h1 "Cost" at bounding box center [254, 77] width 353 height 11
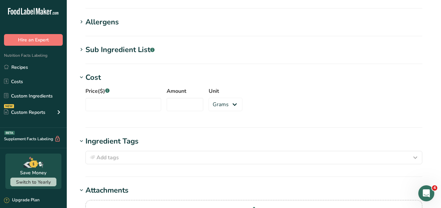
click at [114, 44] on div "Sub Ingredient List .a-a{fill:#347362;}.b-a{fill:#fff;}" at bounding box center [120, 49] width 69 height 11
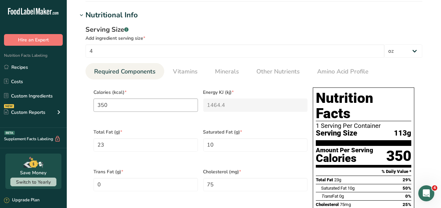
scroll to position [234, 0]
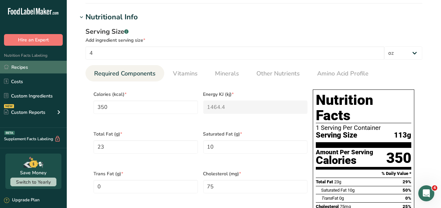
click at [21, 67] on link "Recipes" at bounding box center [33, 67] width 67 height 13
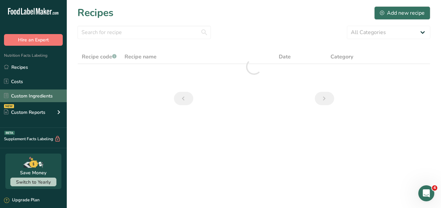
click at [25, 96] on link "Custom Ingredients" at bounding box center [33, 96] width 67 height 13
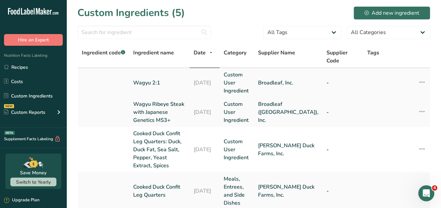
click at [143, 79] on link "Wagyu 2:1" at bounding box center [159, 83] width 52 height 8
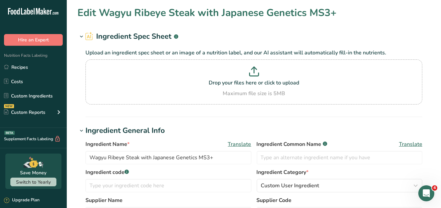
type input "Wagyu 2:1"
type input "Broadleaf, Inc."
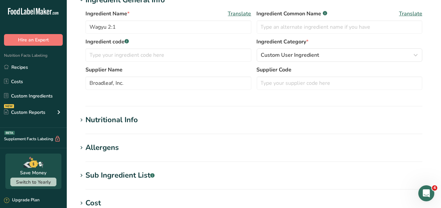
scroll to position [134, 0]
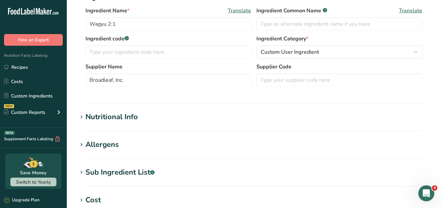
click at [134, 115] on div "Nutritional Info" at bounding box center [112, 117] width 52 height 11
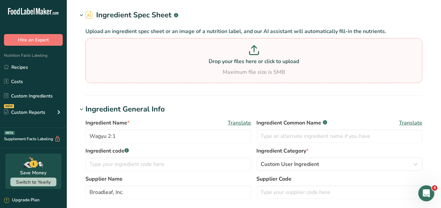
scroll to position [0, 0]
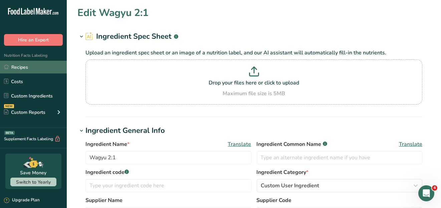
click at [27, 66] on link "Recipes" at bounding box center [33, 67] width 67 height 13
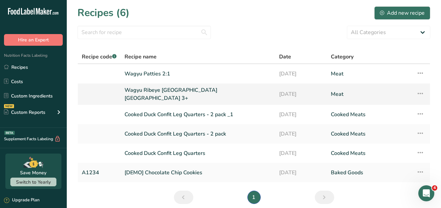
click at [157, 90] on link "Wagyu Ribeye [GEOGRAPHIC_DATA] [GEOGRAPHIC_DATA] 3+" at bounding box center [198, 94] width 147 height 16
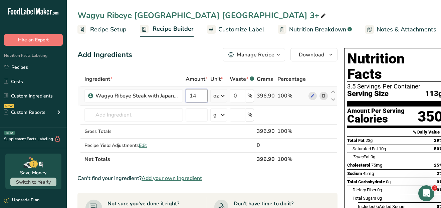
drag, startPoint x: 197, startPoint y: 95, endPoint x: 187, endPoint y: 91, distance: 11.1
click at [186, 94] on input "14" at bounding box center [197, 95] width 22 height 13
drag, startPoint x: 200, startPoint y: 96, endPoint x: 186, endPoint y: 97, distance: 13.7
click at [186, 97] on input "13" at bounding box center [197, 95] width 22 height 13
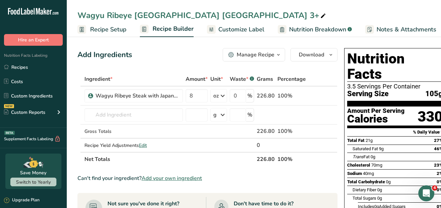
click at [193, 61] on div "Add Ingredients Manage Recipe Delete Recipe Duplicate Recipe Scale Recipe Save …" at bounding box center [208, 54] width 260 height 13
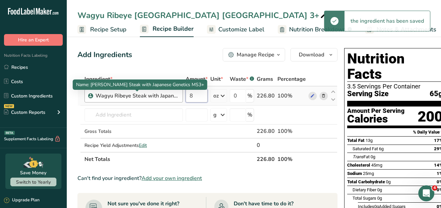
drag, startPoint x: 198, startPoint y: 93, endPoint x: 178, endPoint y: 93, distance: 20.7
click at [177, 94] on tr "Wagyu Ribeye Steak with Japanese Genetics MS3+ 8 oz Weight Units g kg mg See mo…" at bounding box center [208, 96] width 260 height 19
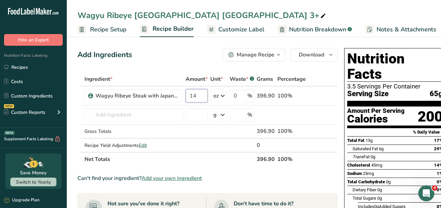
type input "14"
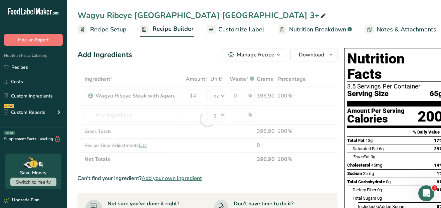
click at [188, 59] on div "Add Ingredients Manage Recipe Delete Recipe Duplicate Recipe Scale Recipe Save …" at bounding box center [208, 54] width 260 height 13
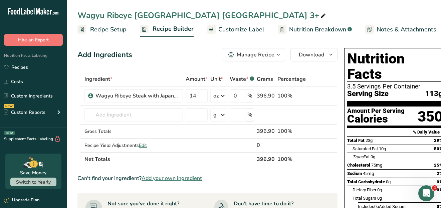
click at [250, 28] on span "Customize Label" at bounding box center [242, 29] width 46 height 9
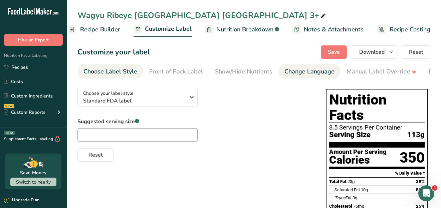
click at [295, 71] on div "Change Language" at bounding box center [310, 71] width 50 height 9
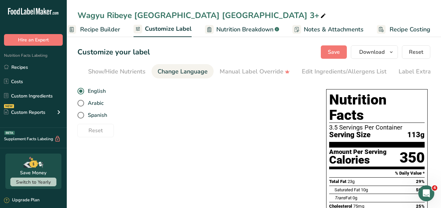
scroll to position [0, 140]
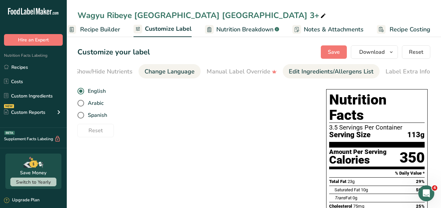
click at [321, 70] on div "Edit Ingredients/Allergens List" at bounding box center [331, 71] width 85 height 9
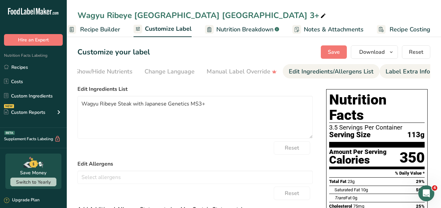
click at [390, 69] on div "Label Extra Info" at bounding box center [408, 71] width 44 height 9
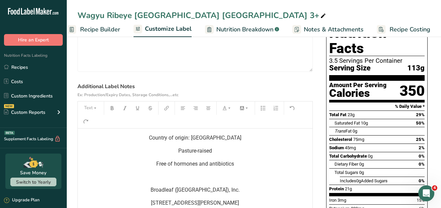
scroll to position [100, 0]
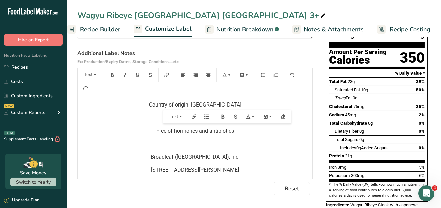
drag, startPoint x: 237, startPoint y: 171, endPoint x: 159, endPoint y: 108, distance: 100.5
click at [159, 108] on div "Country of origin: [GEOGRAPHIC_DATA] Pasture-raised Free of hormones and antibi…" at bounding box center [195, 148] width 235 height 105
copy div "Country of origin: [GEOGRAPHIC_DATA] Pasture-raised Free of hormones and antibi…"
click at [142, 138] on div "Country of origin: [GEOGRAPHIC_DATA] Pasture-raised Free of hormones and antibi…" at bounding box center [195, 148] width 235 height 105
drag, startPoint x: 159, startPoint y: 106, endPoint x: 221, endPoint y: 165, distance: 85.1
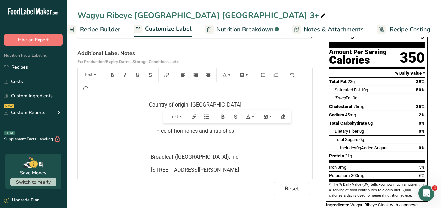
click at [239, 167] on div "Country of origin: [GEOGRAPHIC_DATA] Pasture-raised Free of hormones and antibi…" at bounding box center [195, 148] width 235 height 105
copy div "Country of origin: [GEOGRAPHIC_DATA] Pasture-raised Free of hormones and antibi…"
click at [110, 29] on span "Recipe Builder" at bounding box center [100, 29] width 40 height 9
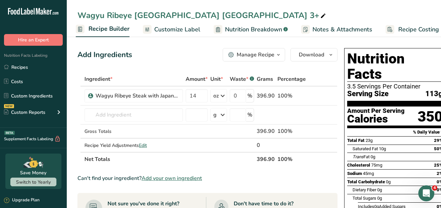
click at [113, 28] on span "Recipe Builder" at bounding box center [109, 28] width 41 height 9
click at [172, 27] on span "Customize Label" at bounding box center [177, 29] width 46 height 9
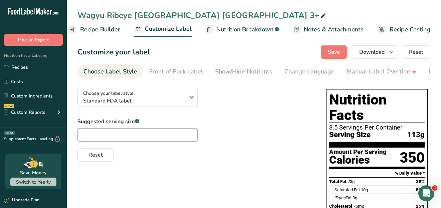
click at [251, 30] on span "Nutrition Breakdown" at bounding box center [245, 29] width 57 height 9
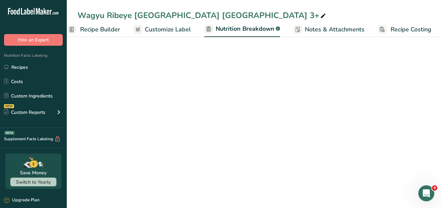
scroll to position [0, 73]
select select "Calories"
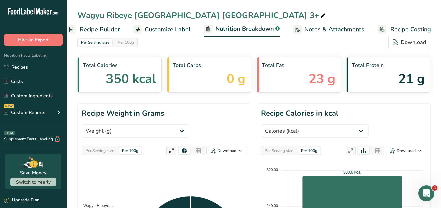
scroll to position [0, 0]
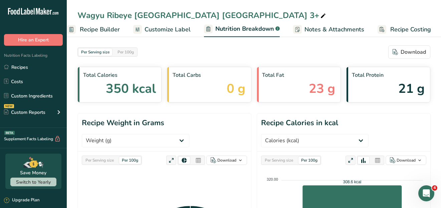
click at [103, 29] on span "Recipe Builder" at bounding box center [100, 29] width 40 height 9
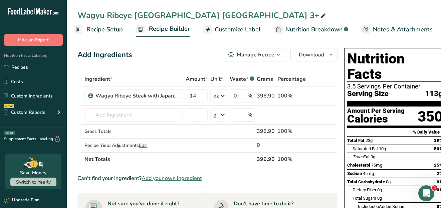
scroll to position [0, 3]
click at [111, 29] on span "Recipe Setup" at bounding box center [106, 29] width 36 height 9
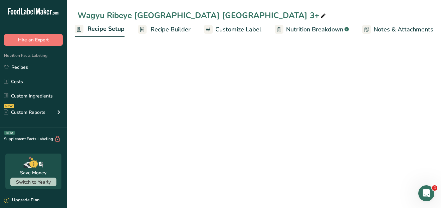
scroll to position [0, 2]
